Goal: Task Accomplishment & Management: Use online tool/utility

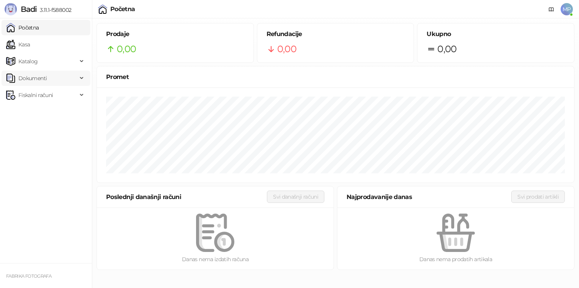
click at [50, 83] on span "Dokumenti" at bounding box center [41, 77] width 71 height 15
click at [51, 99] on link "Ulazni dokumenti" at bounding box center [37, 94] width 56 height 15
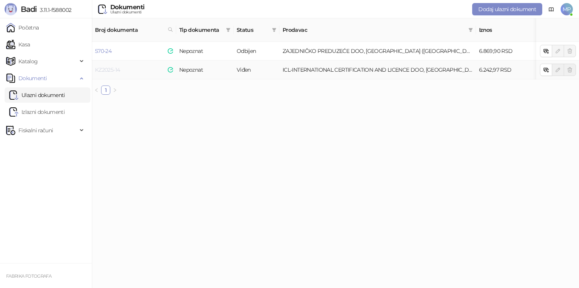
click at [113, 66] on link "KZ2025-14" at bounding box center [107, 69] width 25 height 7
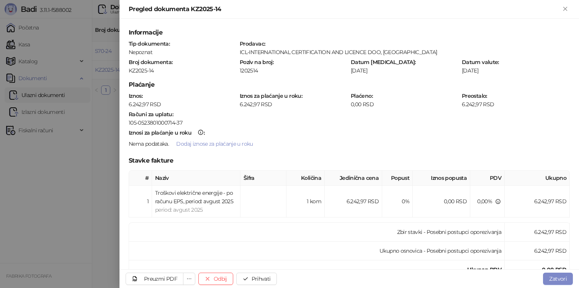
click at [413, 51] on div "ICL-INTERNATIONAL CERTIFICATION AND LICENCE DOO, [GEOGRAPHIC_DATA]" at bounding box center [404, 52] width 330 height 7
click at [409, 51] on div "ICL-INTERNATIONAL CERTIFICATION AND LICENCE DOO, [GEOGRAPHIC_DATA]" at bounding box center [404, 52] width 330 height 7
copy div "ICL-INTERNATIONAL CERTIFICATION AND LICENCE DOO, [GEOGRAPHIC_DATA]"
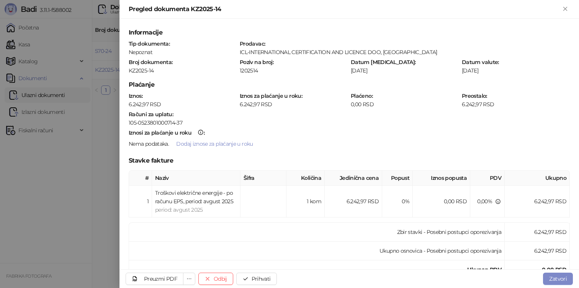
click at [154, 121] on div "105-0523801000714-37" at bounding box center [349, 122] width 441 height 7
copy div "0523801000714"
click at [254, 69] on div "1202514" at bounding box center [293, 70] width 108 height 7
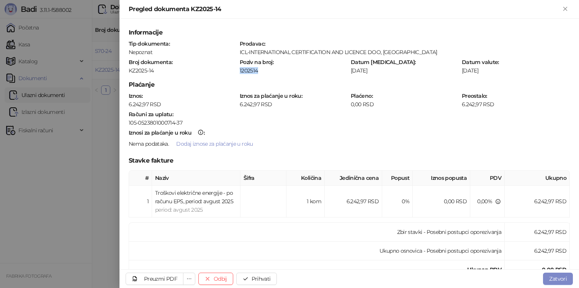
copy div "1202514"
click at [9, 218] on div at bounding box center [289, 144] width 579 height 288
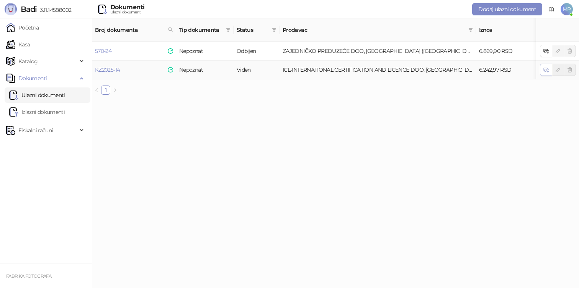
click at [546, 67] on icon "button" at bounding box center [546, 70] width 6 height 6
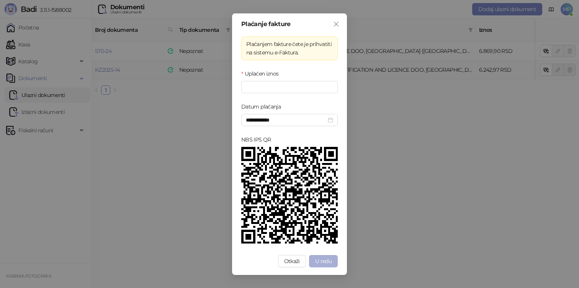
click at [325, 261] on span "U redu" at bounding box center [323, 260] width 16 height 7
